Goal: Information Seeking & Learning: Learn about a topic

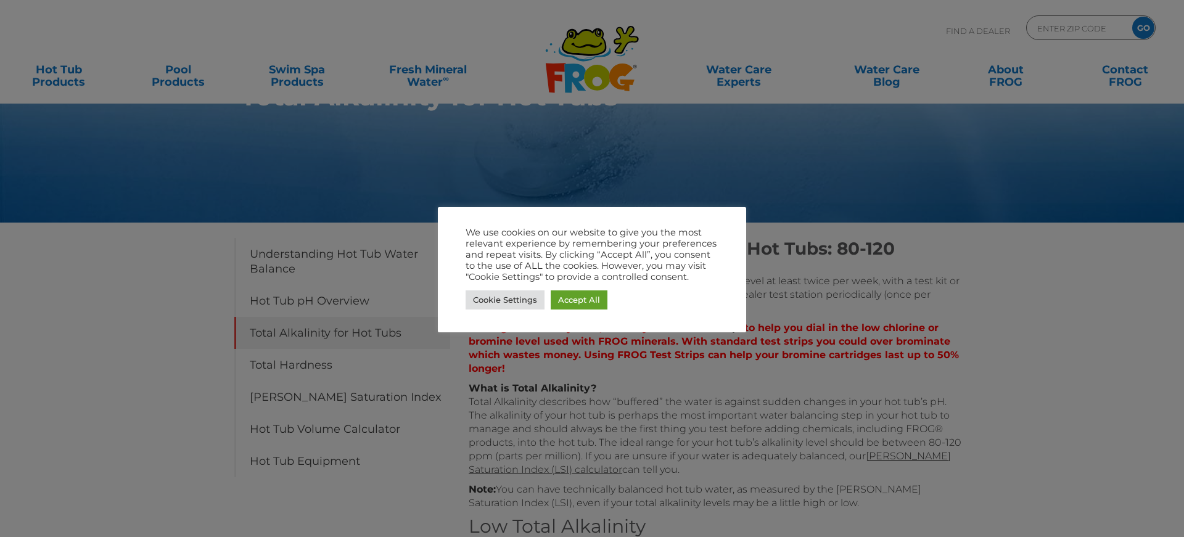
click at [581, 295] on link "Accept All" at bounding box center [578, 299] width 57 height 19
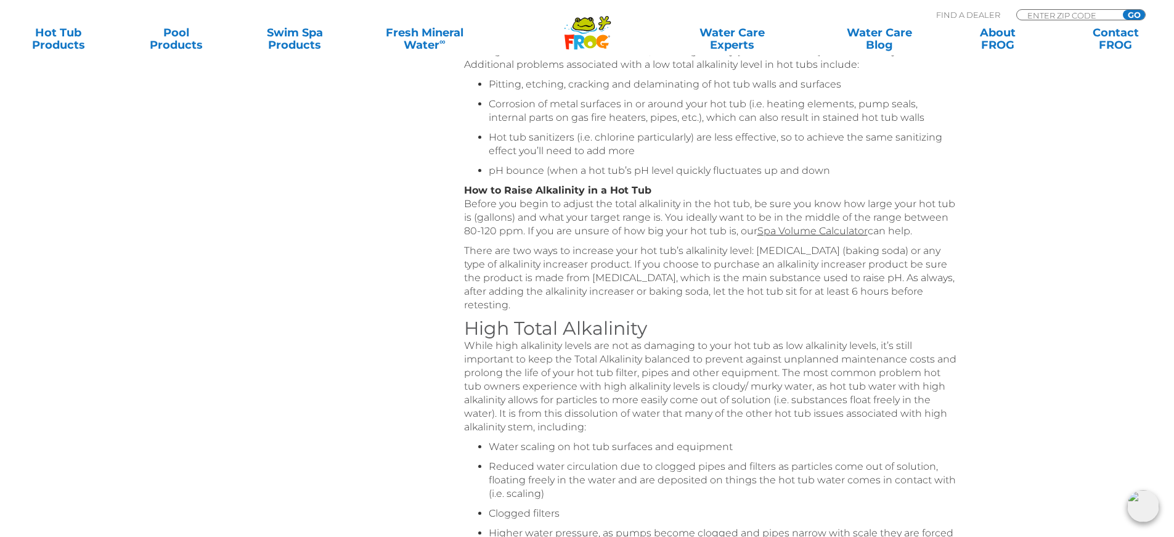
scroll to position [597, 0]
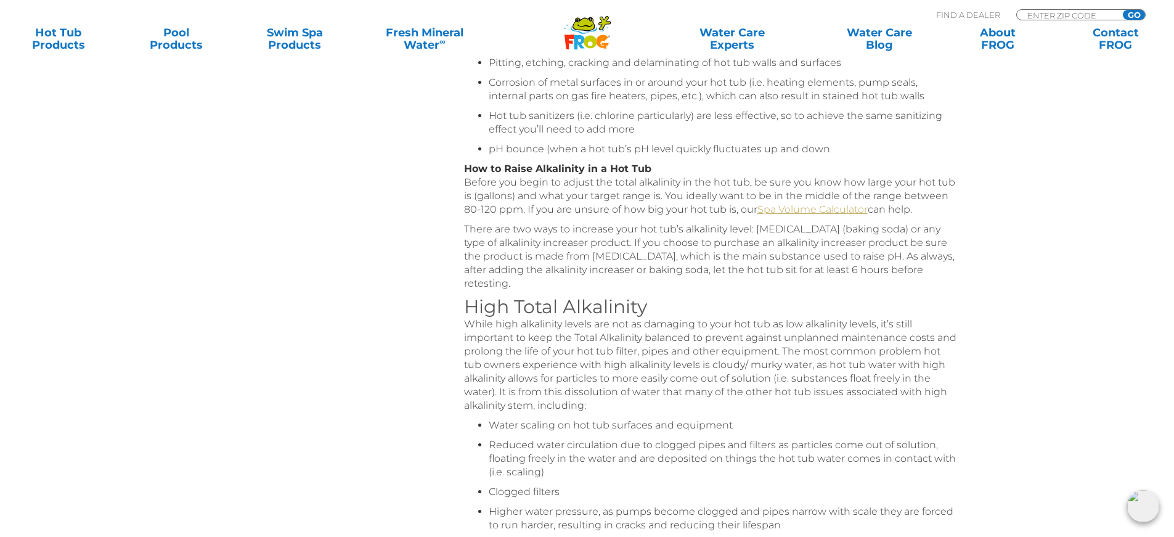
click at [800, 206] on link "Spa Volume Calculator" at bounding box center [813, 209] width 110 height 12
click at [248, 395] on div "Table of Contents Understanding Hot Tub Water Balance Hot Tub pH Overview Total…" at bounding box center [588, 292] width 740 height 1248
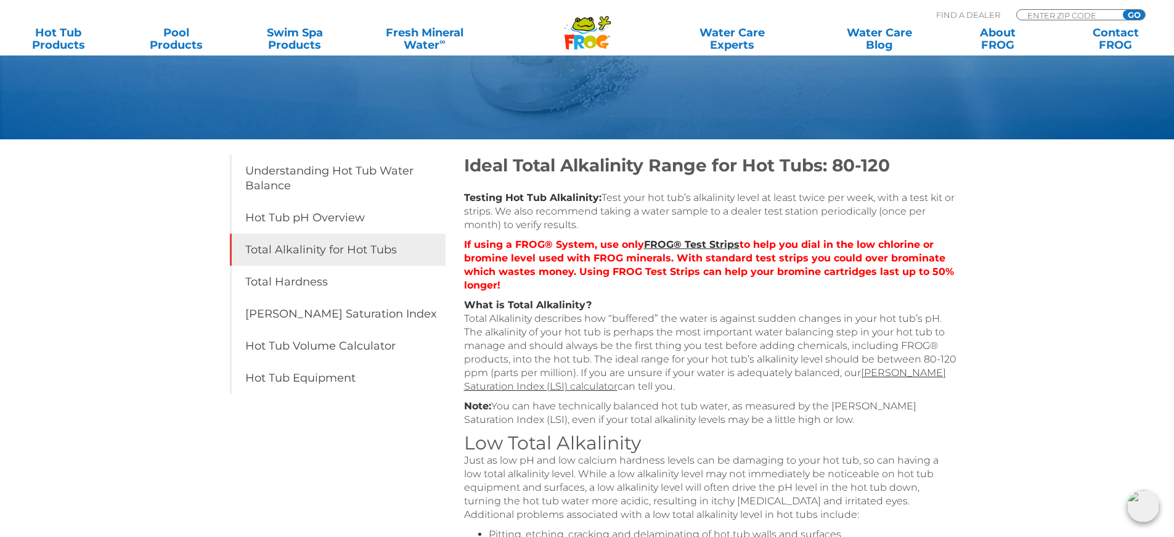
scroll to position [104, 0]
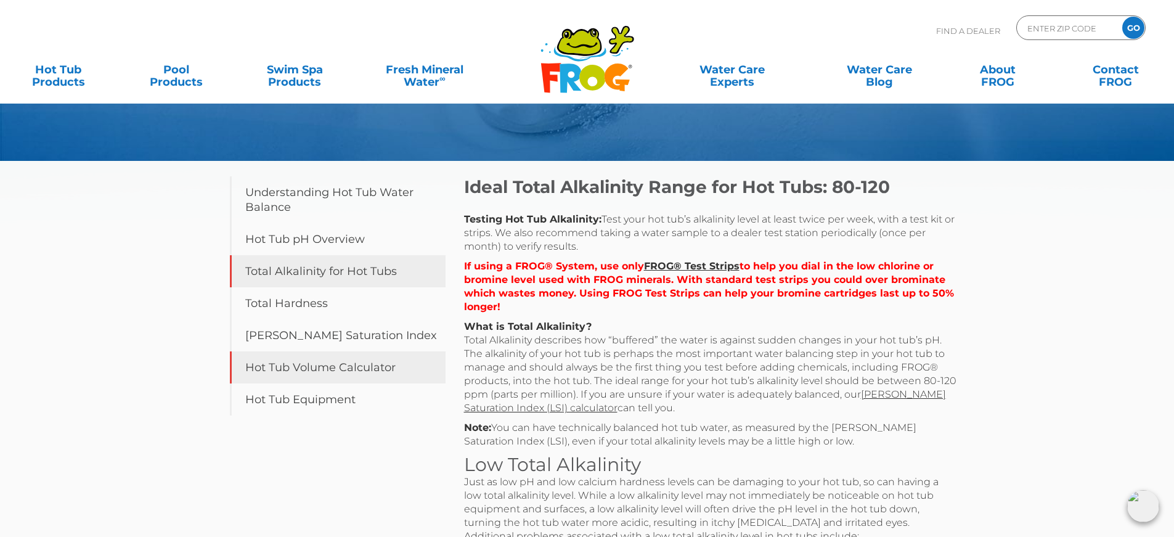
click at [338, 364] on link "Hot Tub Volume Calculator" at bounding box center [338, 367] width 216 height 32
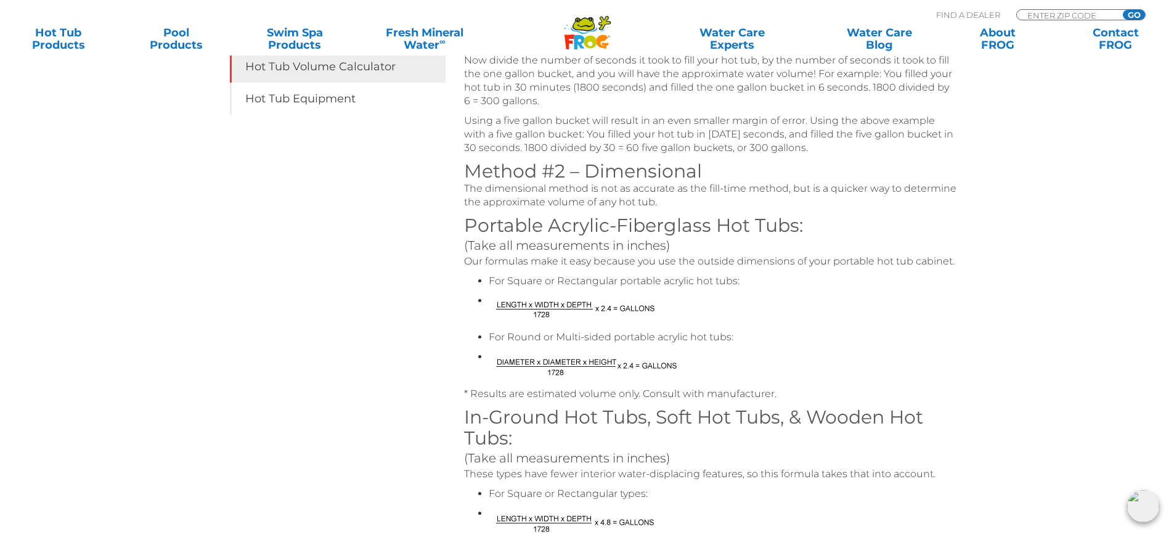
scroll to position [185, 0]
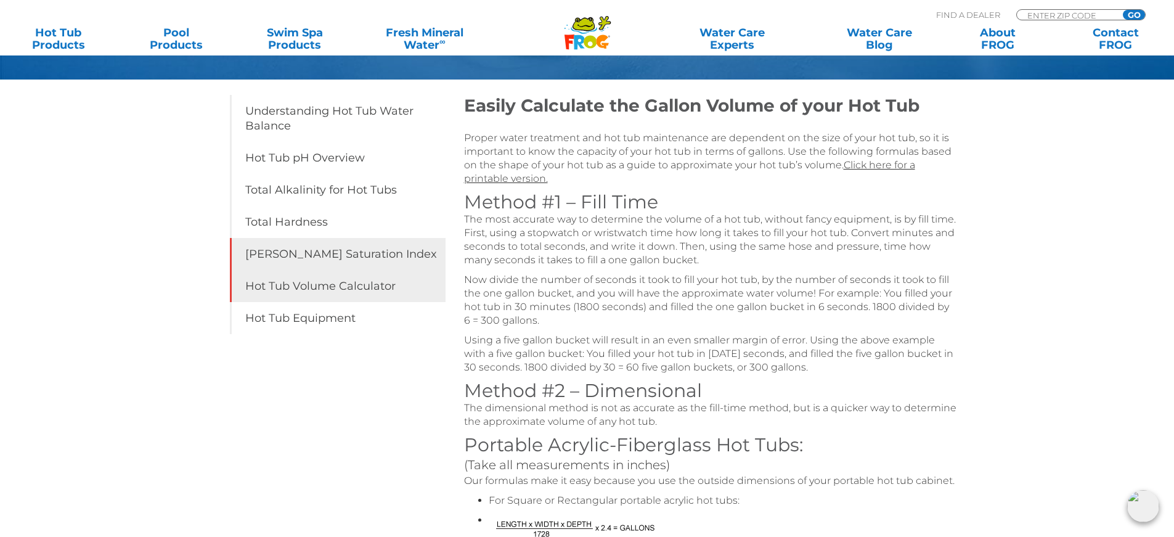
click at [341, 242] on link "[PERSON_NAME] Saturation Index" at bounding box center [338, 254] width 216 height 32
